Goal: Task Accomplishment & Management: Manage account settings

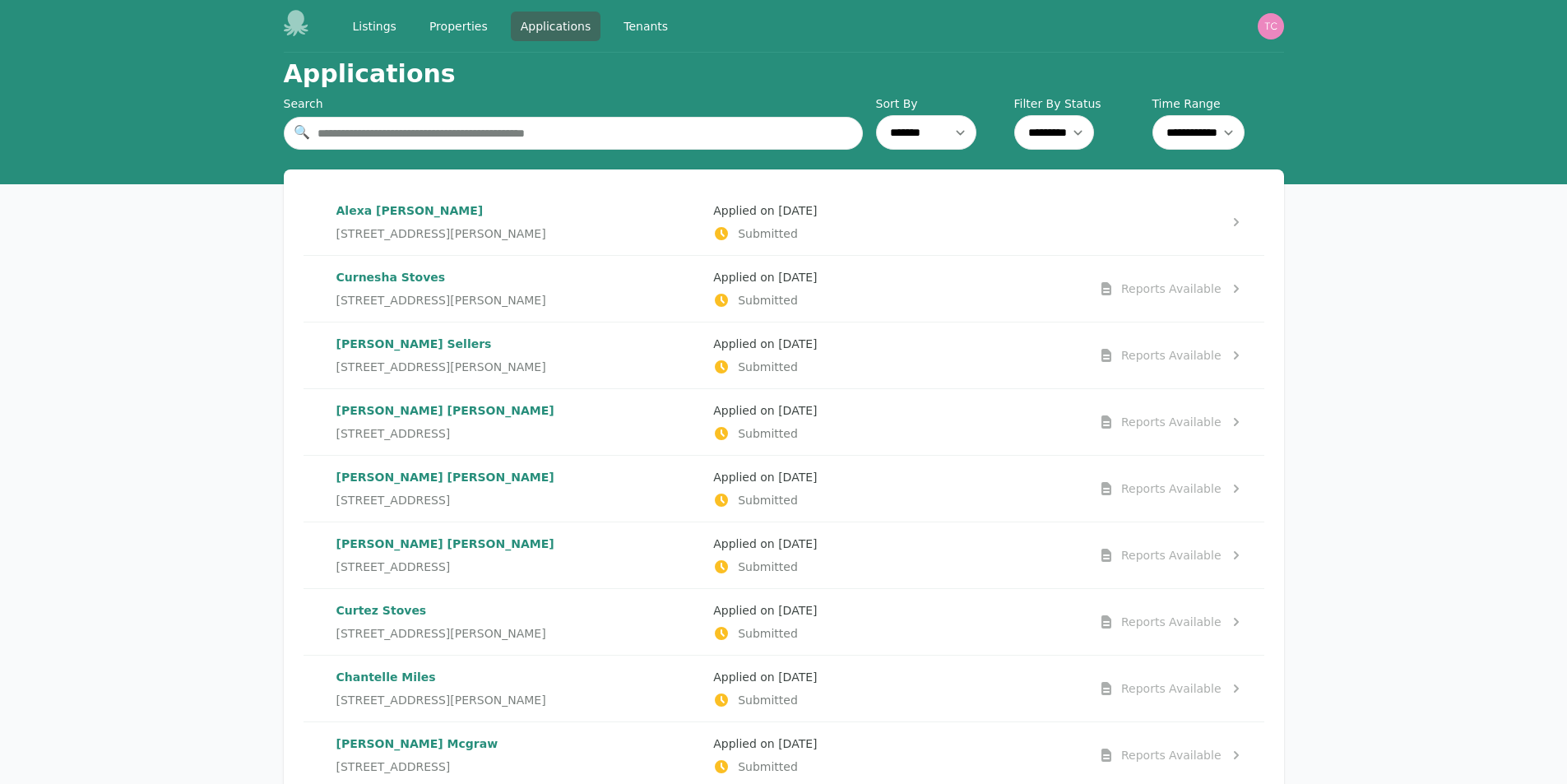
select select "*********"
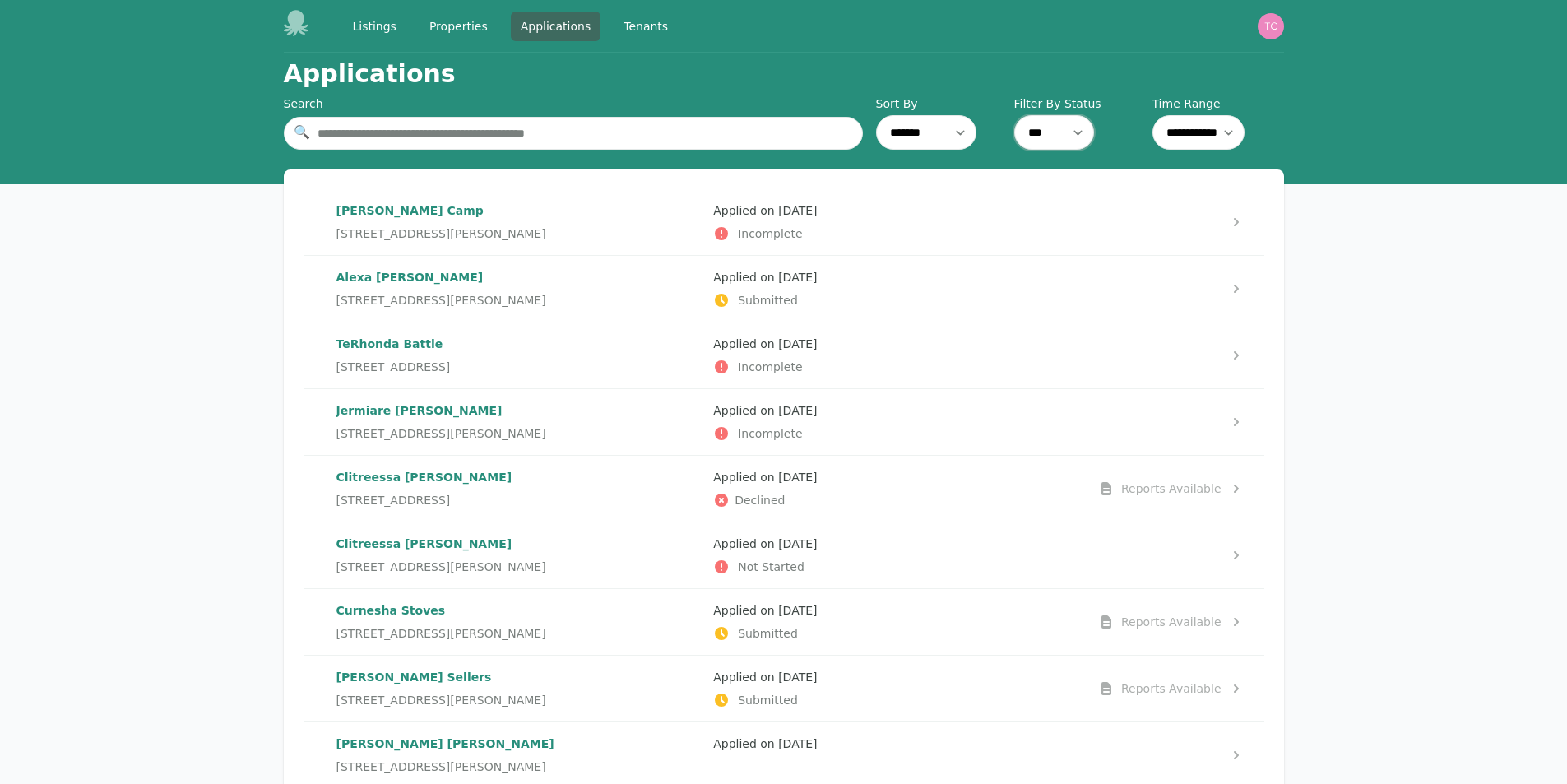
click at [1063, 138] on select "*** ********* ******** ******* ********" at bounding box center [1054, 132] width 80 height 35
select select "*********"
click at [1015, 115] on select "*** ********* ******** ******* ********" at bounding box center [1054, 132] width 80 height 35
